Goal: Information Seeking & Learning: Learn about a topic

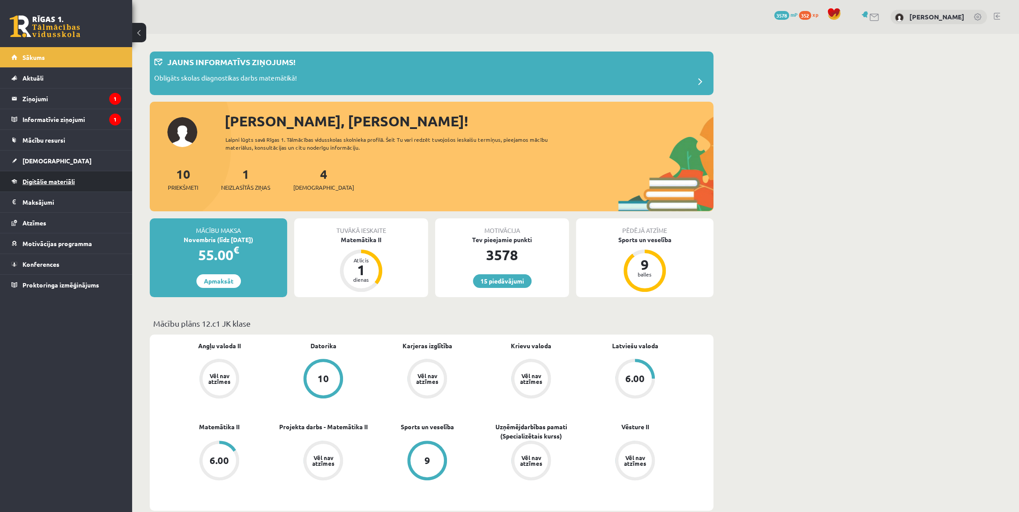
click at [86, 177] on link "Digitālie materiāli" at bounding box center [66, 181] width 110 height 20
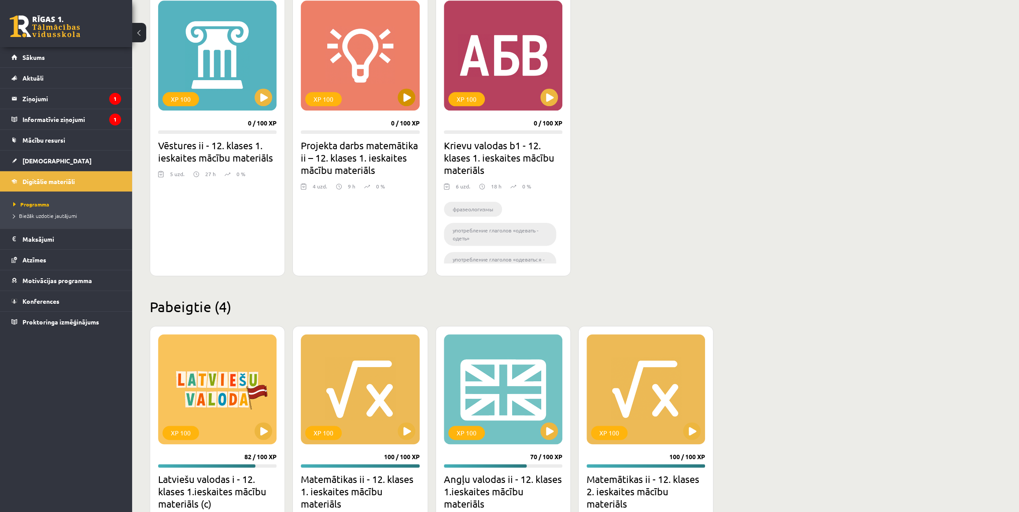
scroll to position [933, 0]
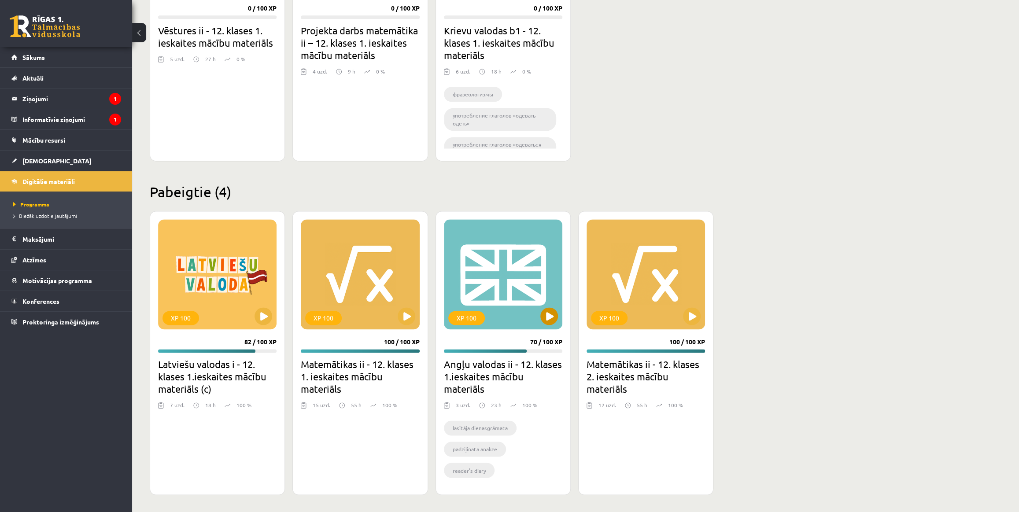
click at [512, 264] on div "XP 100" at bounding box center [503, 274] width 119 height 110
click at [498, 289] on div "XP 100" at bounding box center [503, 274] width 119 height 110
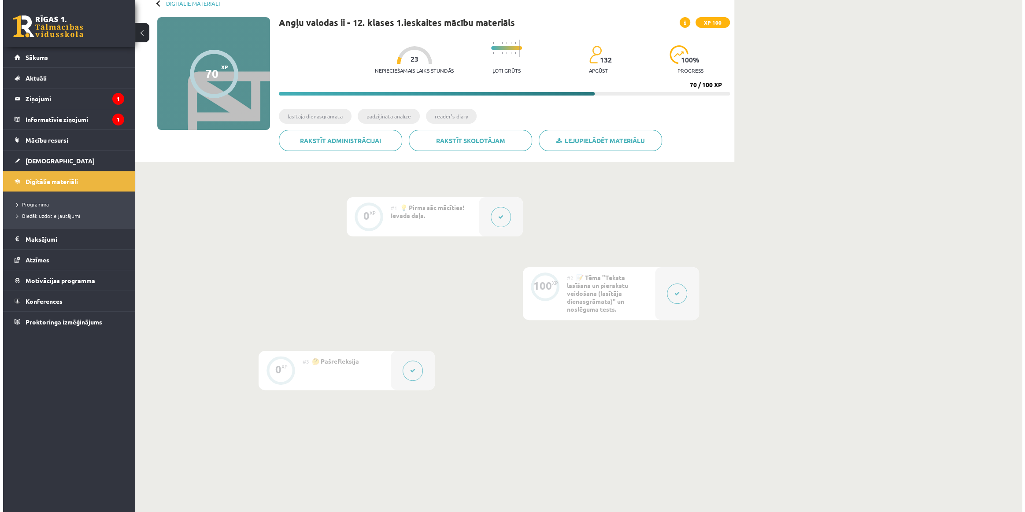
scroll to position [82, 0]
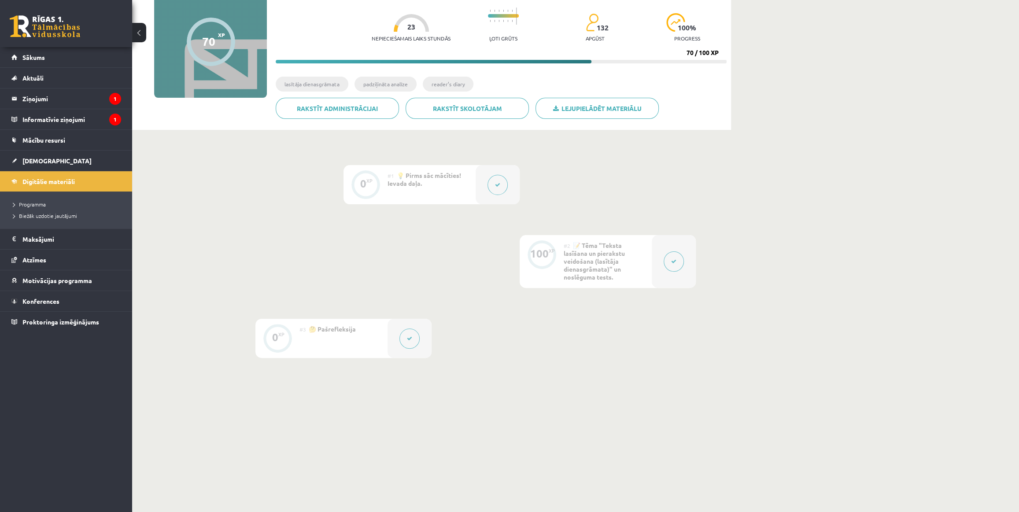
click at [665, 263] on button at bounding box center [674, 262] width 20 height 20
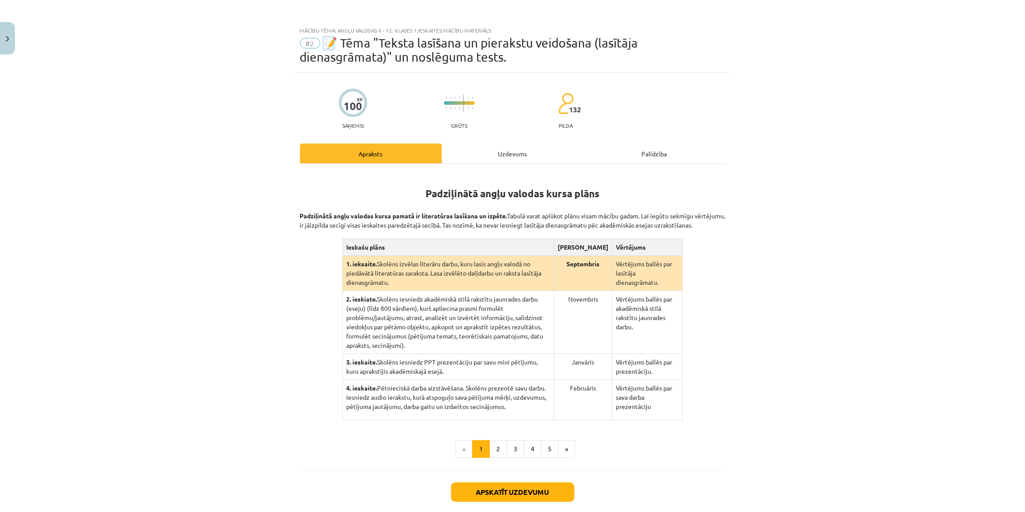
scroll to position [65, 0]
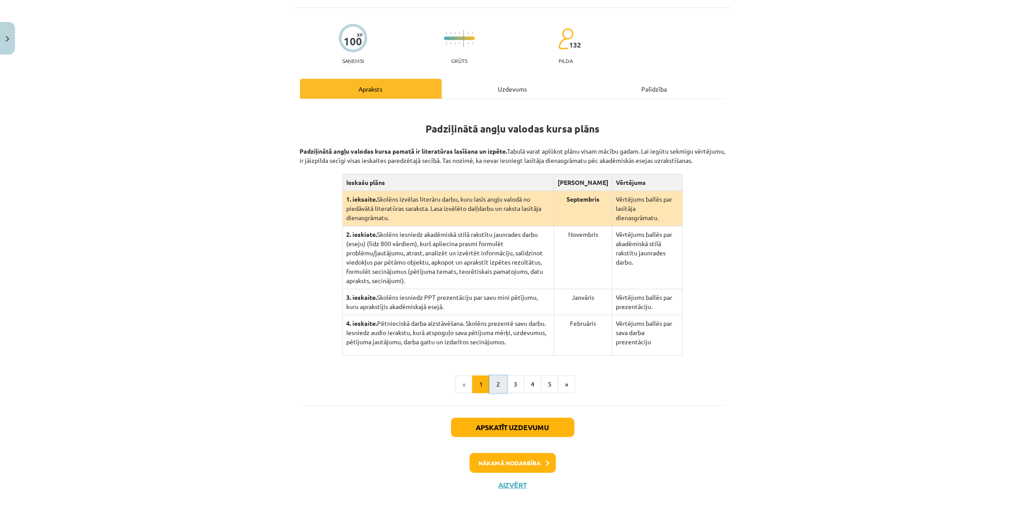
click at [501, 381] on button "2" at bounding box center [498, 385] width 18 height 18
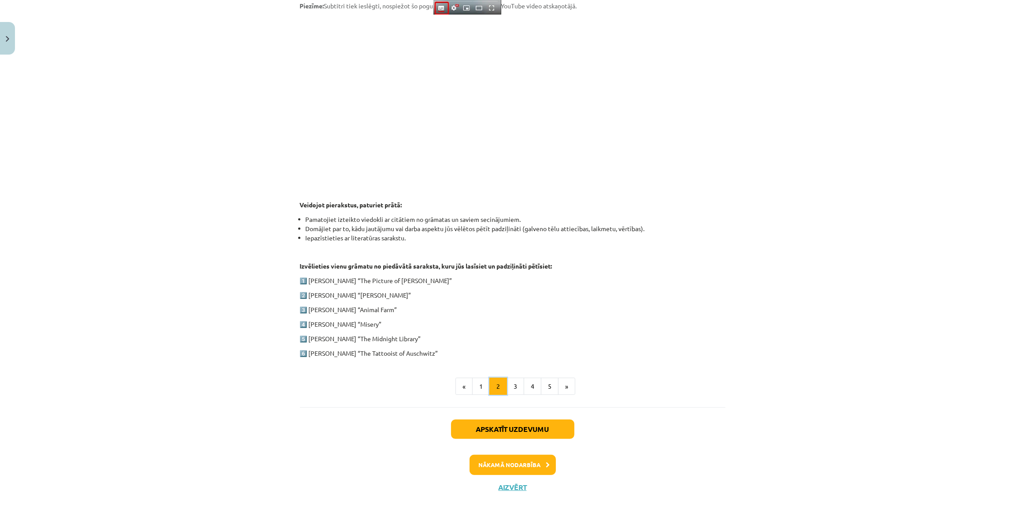
scroll to position [275, 0]
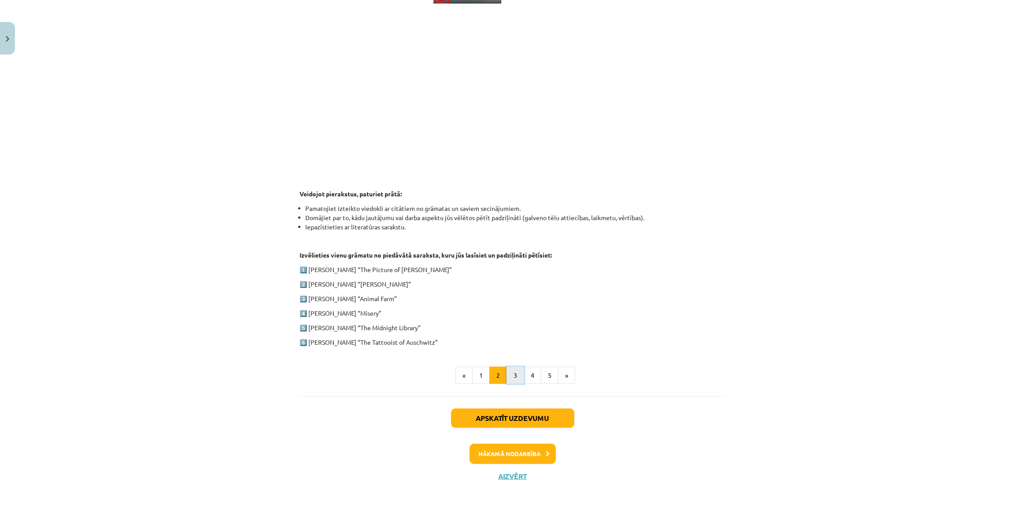
click at [517, 376] on button "3" at bounding box center [516, 376] width 18 height 18
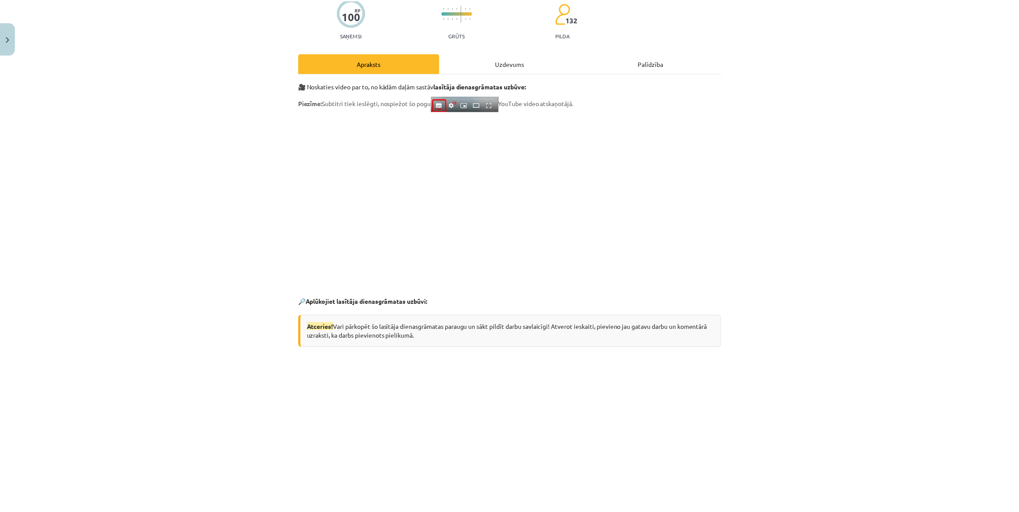
scroll to position [0, 0]
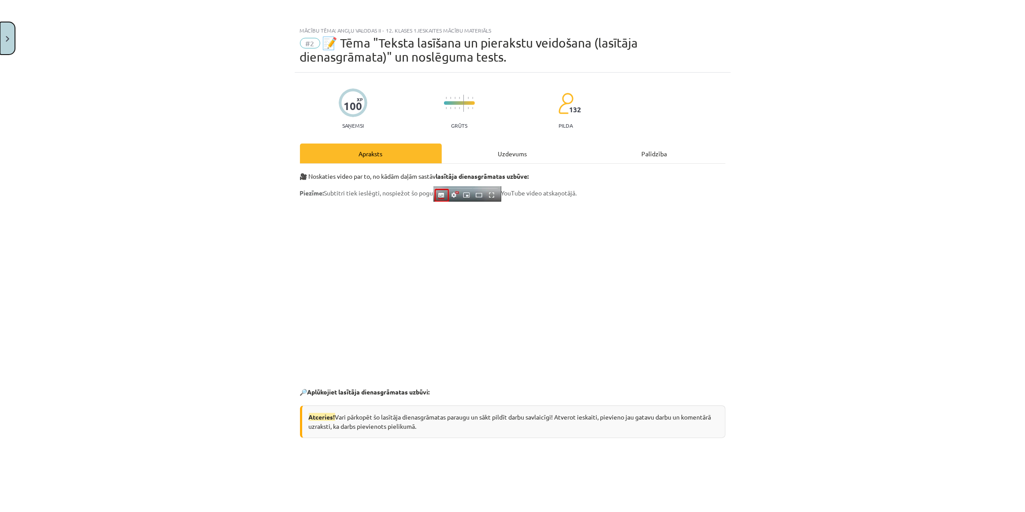
click at [9, 39] on button "Close" at bounding box center [7, 38] width 15 height 33
